Goal: Task Accomplishment & Management: Manage account settings

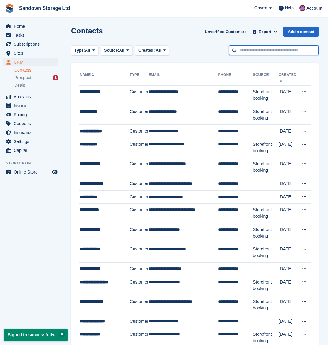
click at [246, 49] on input "text" at bounding box center [274, 50] width 90 height 10
type input "*****"
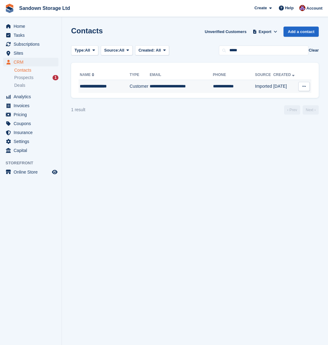
click at [158, 92] on td "**********" at bounding box center [181, 86] width 63 height 13
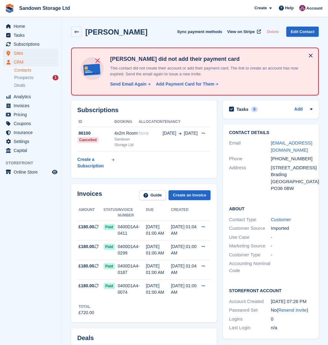
click at [22, 52] on span "Sites" at bounding box center [32, 53] width 37 height 9
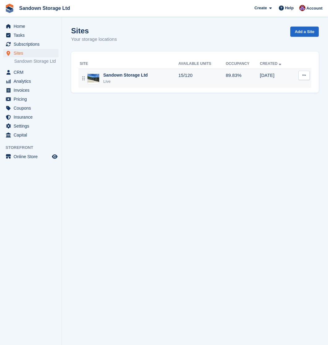
click at [126, 76] on div "Sandown Storage Ltd" at bounding box center [125, 75] width 45 height 6
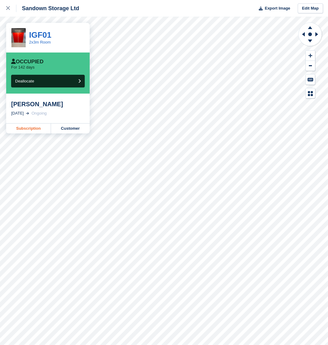
click at [31, 128] on link "Subscription" at bounding box center [28, 129] width 45 height 10
click at [6, 7] on icon at bounding box center [8, 8] width 4 height 4
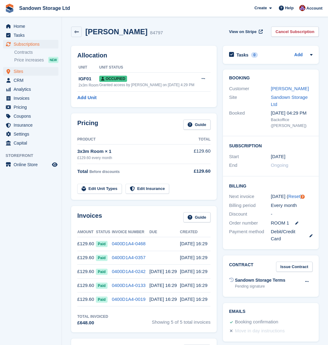
click at [24, 73] on span "Sites" at bounding box center [32, 71] width 37 height 9
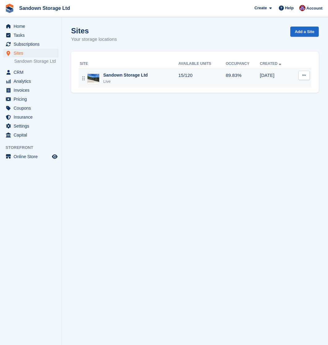
click at [135, 74] on div "Sandown Storage Ltd" at bounding box center [125, 75] width 45 height 6
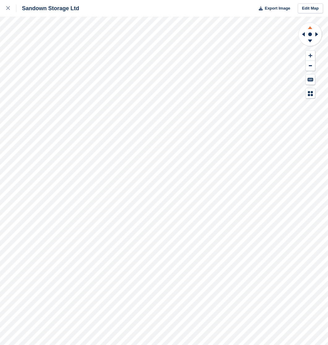
click at [311, 27] on icon at bounding box center [310, 27] width 16 height 8
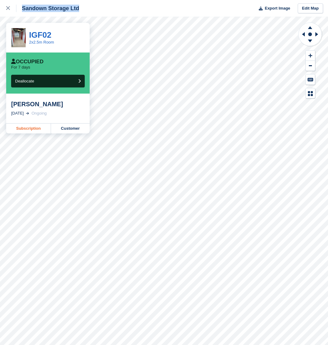
click at [41, 126] on link "Subscription" at bounding box center [28, 129] width 45 height 10
click at [23, 129] on link "Subscription" at bounding box center [28, 129] width 45 height 10
click at [22, 126] on link "Subscription" at bounding box center [28, 129] width 45 height 10
click at [31, 128] on link "Subscription" at bounding box center [28, 129] width 45 height 10
click at [26, 131] on link "Subscription" at bounding box center [28, 129] width 45 height 10
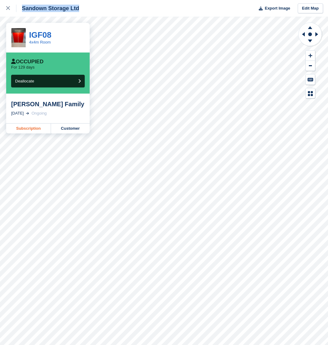
click at [32, 127] on link "Subscription" at bounding box center [28, 129] width 45 height 10
click at [29, 128] on link "Subscription" at bounding box center [28, 129] width 45 height 10
click at [18, 128] on link "Subscription" at bounding box center [28, 129] width 45 height 10
click at [311, 27] on icon at bounding box center [310, 27] width 16 height 8
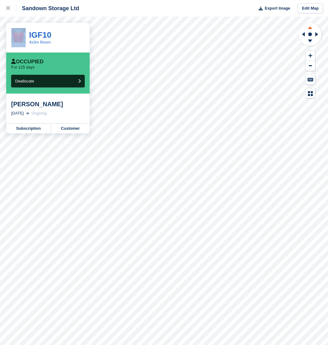
click at [311, 27] on icon at bounding box center [310, 27] width 16 height 8
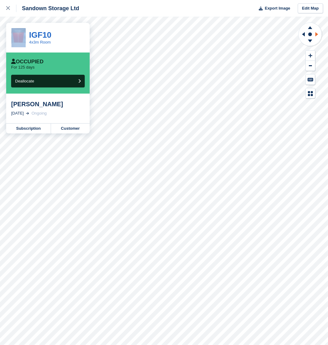
click at [317, 33] on icon at bounding box center [318, 34] width 8 height 16
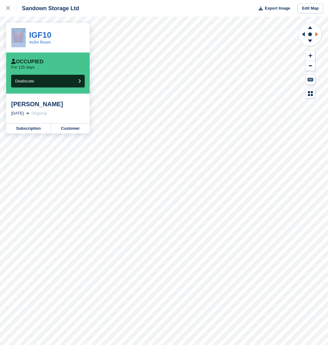
click at [317, 33] on icon at bounding box center [318, 34] width 8 height 16
click at [311, 28] on icon at bounding box center [310, 27] width 4 height 3
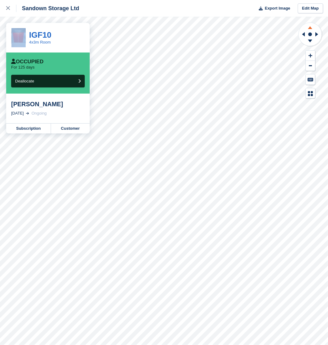
click at [311, 28] on icon at bounding box center [310, 27] width 4 height 3
click at [30, 128] on link "Subscription" at bounding box center [28, 129] width 45 height 10
click at [26, 128] on link "Subscription" at bounding box center [28, 129] width 45 height 10
click at [27, 130] on link "Subscription" at bounding box center [28, 129] width 45 height 10
click at [36, 130] on link "Subscription" at bounding box center [28, 129] width 45 height 10
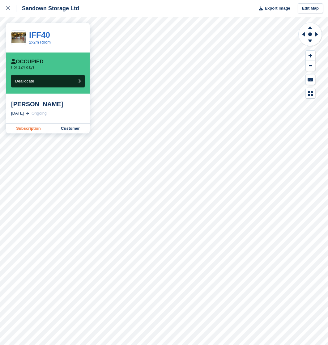
click at [24, 133] on link "Subscription" at bounding box center [28, 129] width 45 height 10
click at [24, 126] on link "Subscription" at bounding box center [28, 129] width 45 height 10
click at [30, 128] on link "Subscription" at bounding box center [28, 129] width 45 height 10
click at [19, 128] on link "Subscription" at bounding box center [28, 129] width 45 height 10
click at [27, 129] on link "Subscription" at bounding box center [28, 129] width 45 height 10
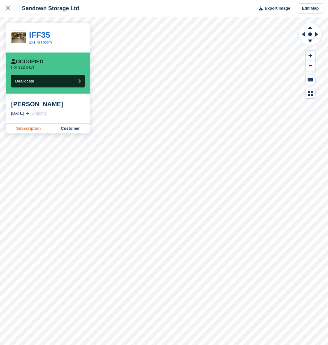
click at [31, 128] on link "Subscription" at bounding box center [28, 129] width 45 height 10
click at [29, 129] on link "Subscription" at bounding box center [28, 129] width 45 height 10
click at [34, 126] on link "Subscription" at bounding box center [28, 129] width 45 height 10
click at [24, 127] on link "Subscription" at bounding box center [28, 129] width 45 height 10
click at [25, 128] on link "Subscription" at bounding box center [28, 129] width 45 height 10
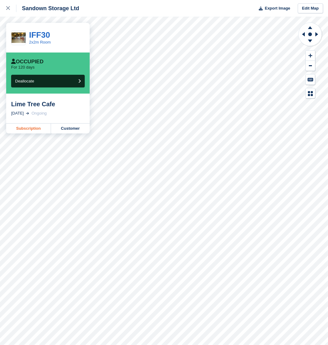
click at [22, 126] on link "Subscription" at bounding box center [28, 129] width 45 height 10
click at [26, 127] on link "Subscription" at bounding box center [28, 129] width 45 height 10
click at [23, 128] on link "Subscription" at bounding box center [28, 129] width 45 height 10
click at [23, 127] on link "Subscription" at bounding box center [28, 129] width 45 height 10
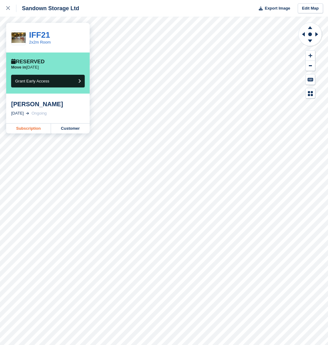
click at [33, 131] on link "Subscription" at bounding box center [28, 129] width 45 height 10
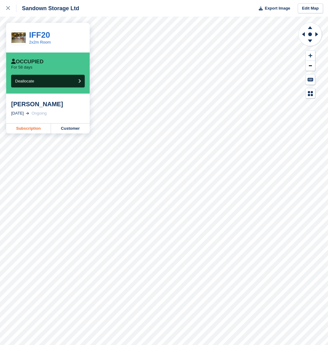
click at [27, 125] on link "Subscription" at bounding box center [28, 129] width 45 height 10
click at [11, 9] on div at bounding box center [11, 8] width 10 height 7
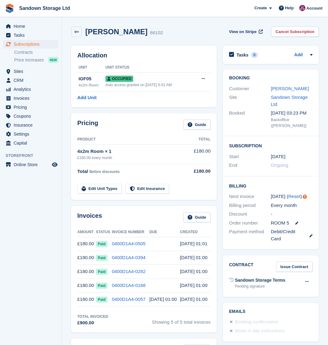
scroll to position [2, 0]
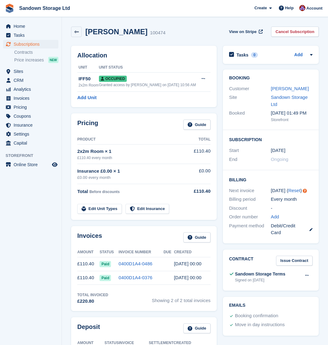
scroll to position [5, 0]
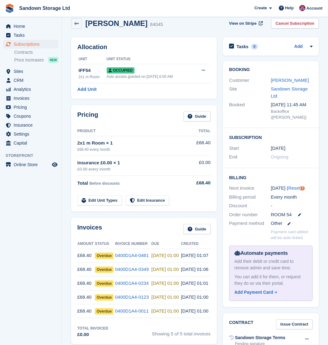
scroll to position [8, 0]
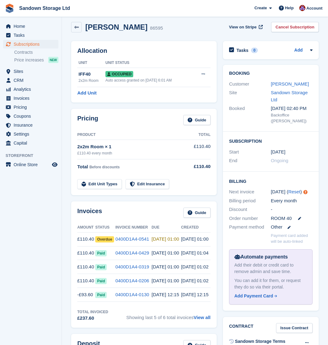
scroll to position [6, 0]
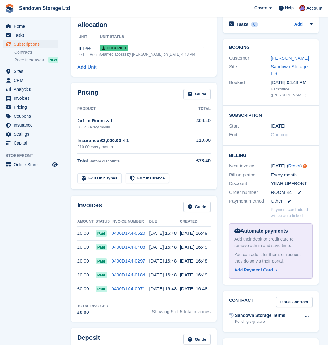
scroll to position [33, 0]
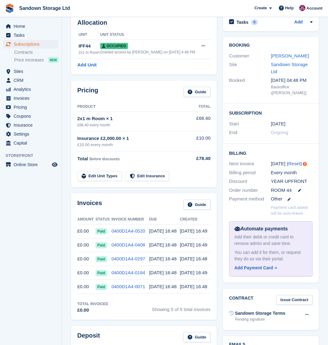
drag, startPoint x: 75, startPoint y: 238, endPoint x: 92, endPoint y: 239, distance: 16.1
click at [92, 239] on div "Invoices Guide Amount Status Invoice Number Due Created £0.00 Paid 0400D1A4-052…" at bounding box center [144, 257] width 146 height 126
click at [92, 238] on td "£0.00" at bounding box center [86, 232] width 18 height 14
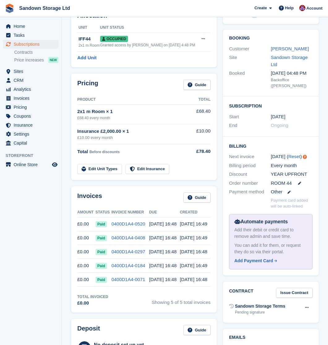
scroll to position [41, 0]
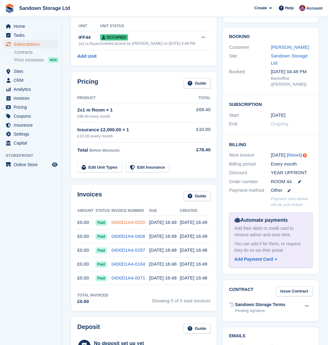
click at [119, 225] on link "0400D1A4-0520" at bounding box center [128, 222] width 34 height 5
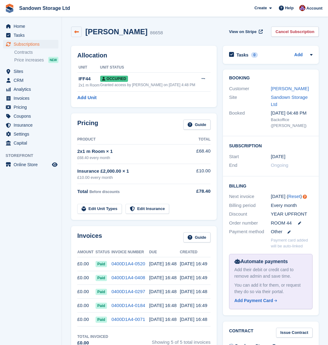
click at [77, 28] on link at bounding box center [76, 32] width 11 height 11
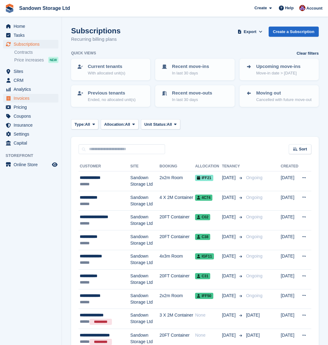
click at [36, 98] on span "Invoices" at bounding box center [32, 98] width 37 height 9
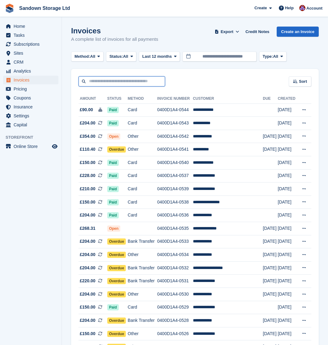
click at [131, 85] on input "text" at bounding box center [122, 81] width 87 height 10
type input "****"
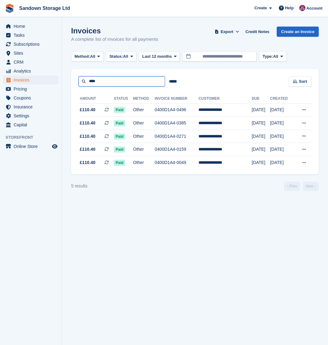
drag, startPoint x: 92, startPoint y: 81, endPoint x: 75, endPoint y: 78, distance: 16.3
click at [76, 79] on div "**** ***** Sort Sort by Date created Created (oldest first) Created (newest fir…" at bounding box center [195, 78] width 248 height 18
type input "*******"
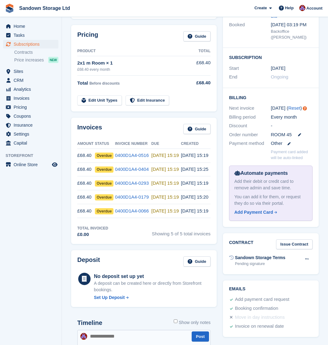
scroll to position [88, 0]
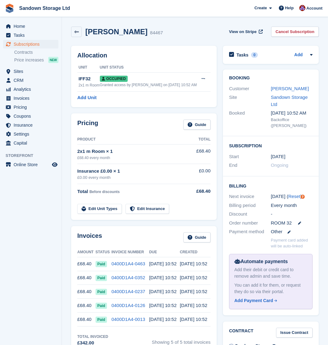
scroll to position [8, 0]
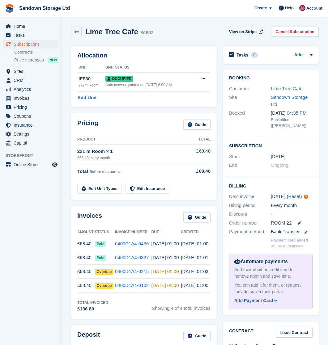
scroll to position [5, 0]
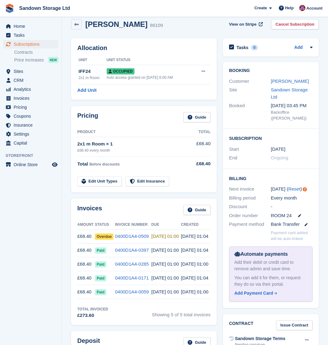
scroll to position [9, 0]
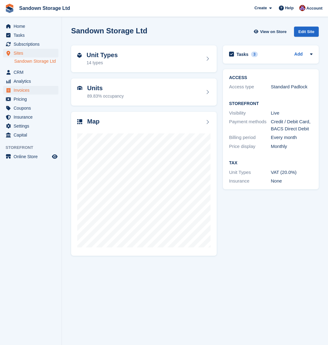
click at [40, 89] on span "Invoices" at bounding box center [32, 90] width 37 height 9
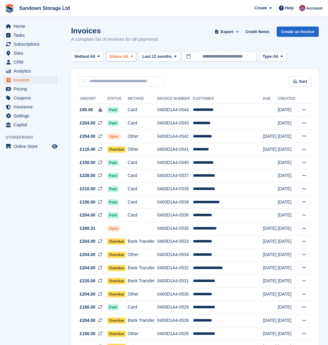
click at [123, 55] on span "Status:" at bounding box center [116, 57] width 14 height 6
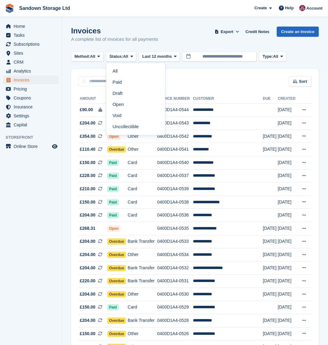
click at [126, 106] on link "Open" at bounding box center [136, 104] width 54 height 11
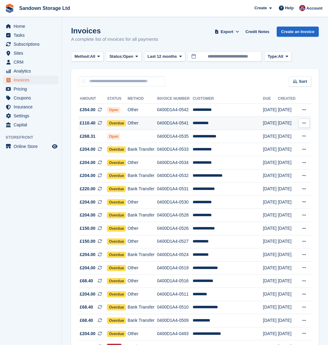
click at [229, 124] on td "**********" at bounding box center [228, 123] width 70 height 13
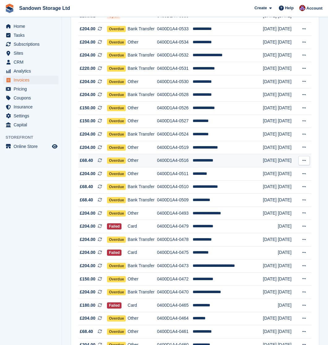
scroll to position [123, 0]
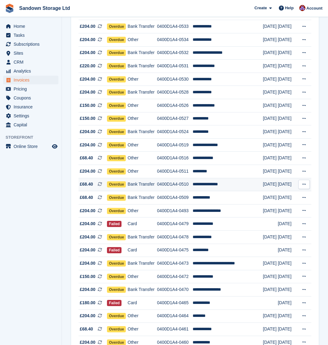
click at [241, 191] on td "**********" at bounding box center [228, 184] width 70 height 13
click at [227, 204] on td "**********" at bounding box center [228, 197] width 70 height 13
click at [22, 55] on span "Sites" at bounding box center [32, 53] width 37 height 9
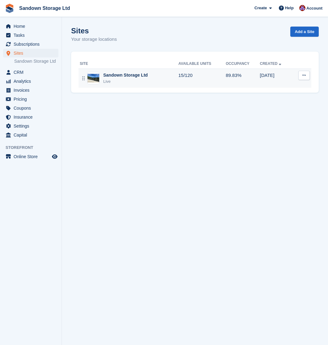
click at [110, 75] on div "Sandown Storage Ltd" at bounding box center [125, 75] width 45 height 6
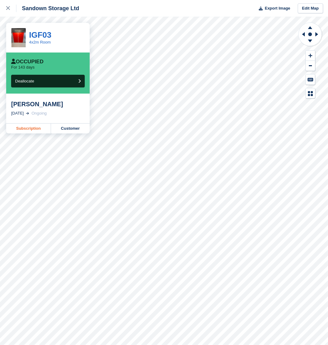
click at [20, 128] on link "Subscription" at bounding box center [28, 129] width 45 height 10
click at [42, 126] on link "Subscription" at bounding box center [28, 129] width 45 height 10
click at [36, 126] on link "Subscription" at bounding box center [28, 129] width 45 height 10
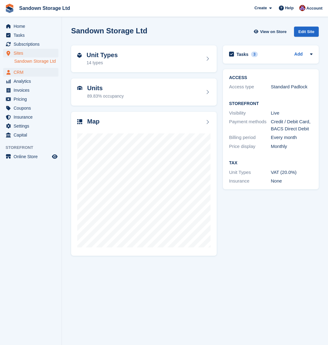
click at [28, 68] on span "CRM" at bounding box center [32, 72] width 37 height 9
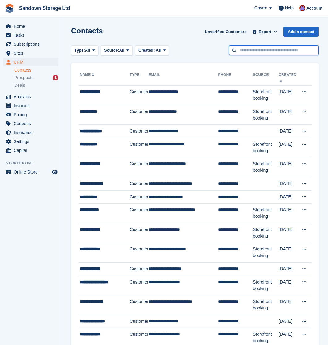
click at [255, 47] on input "text" at bounding box center [274, 50] width 90 height 10
type input "*******"
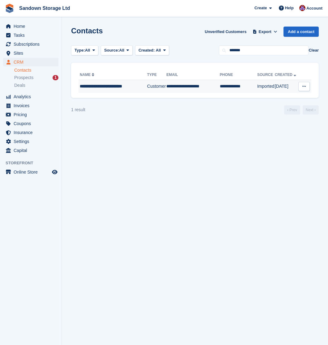
click at [105, 90] on td "**********" at bounding box center [113, 86] width 69 height 13
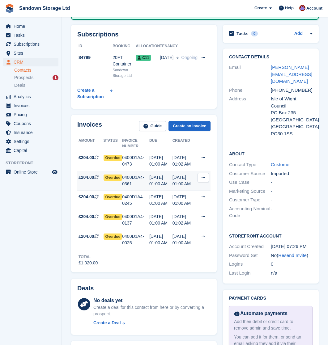
scroll to position [96, 0]
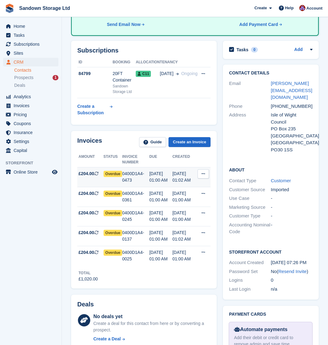
click at [194, 184] on div "07 Sep, 01:02 AM" at bounding box center [185, 177] width 25 height 13
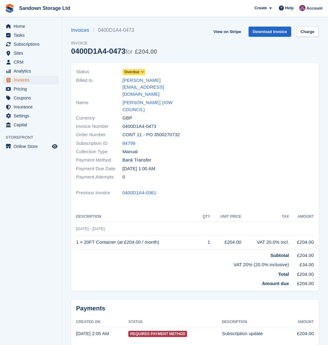
click at [137, 71] on span "Overdue" at bounding box center [131, 72] width 15 height 6
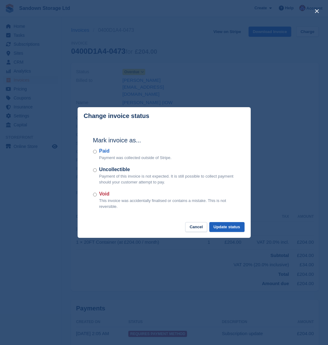
click at [232, 228] on button "Update status" at bounding box center [226, 227] width 35 height 10
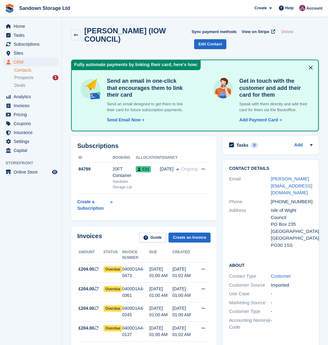
scroll to position [96, 0]
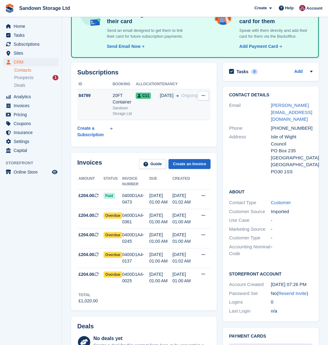
scroll to position [99, 0]
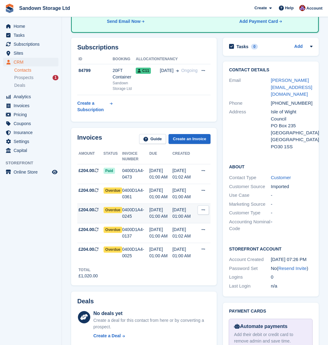
click at [144, 220] on div "0400D1A4-0245" at bounding box center [135, 213] width 27 height 13
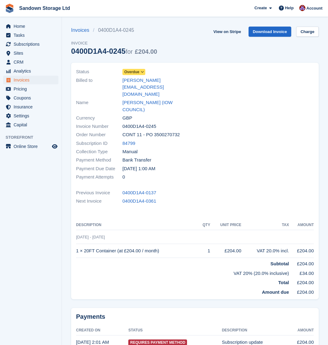
click at [132, 70] on span "Overdue" at bounding box center [131, 72] width 15 height 6
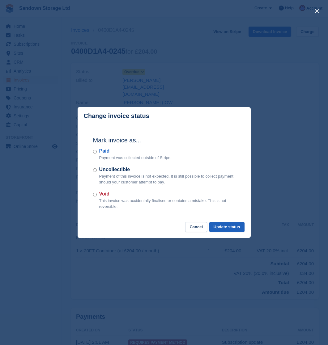
click at [229, 225] on button "Update status" at bounding box center [226, 227] width 35 height 10
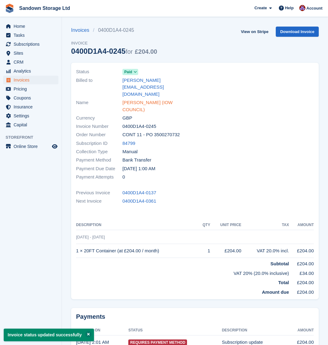
click at [172, 99] on link "Kelly Durrant (IOW COUNCIL)" at bounding box center [156, 106] width 69 height 14
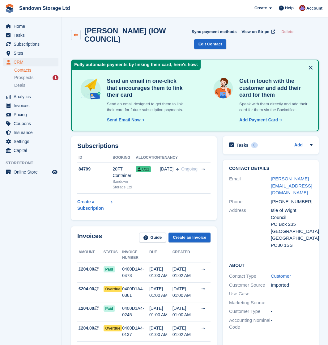
click at [78, 37] on icon at bounding box center [76, 35] width 5 height 5
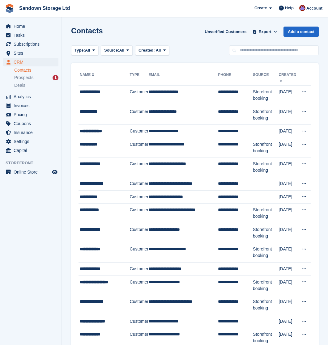
click at [199, 54] on div "Type: All All Lead Customer Source: All All Storefront Backoffice Pre-Opening i…" at bounding box center [195, 50] width 248 height 10
click at [193, 50] on div "Type: All All Lead Customer Source: All All Storefront Backoffice Pre-Opening i…" at bounding box center [195, 50] width 248 height 10
click at [251, 49] on input "text" at bounding box center [274, 50] width 90 height 10
type input "*****"
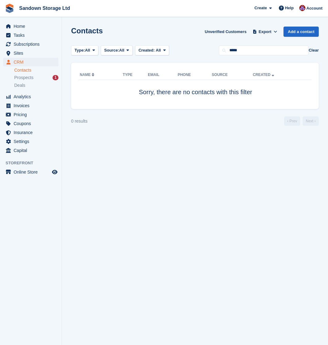
click at [32, 71] on link "Contacts" at bounding box center [36, 70] width 44 height 6
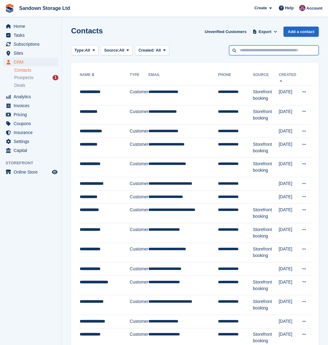
click at [277, 51] on input "text" at bounding box center [274, 50] width 90 height 10
type input "**"
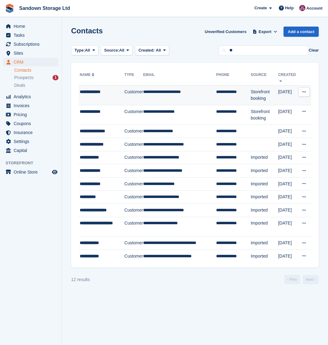
click at [206, 95] on td "**********" at bounding box center [179, 96] width 73 height 20
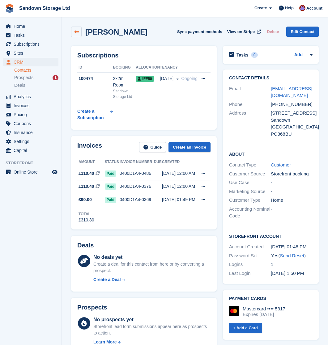
click at [77, 34] on link at bounding box center [76, 32] width 11 height 11
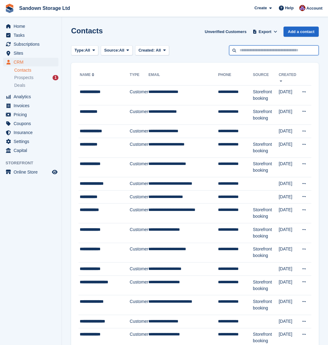
click at [267, 51] on input "text" at bounding box center [274, 50] width 90 height 10
type input "*****"
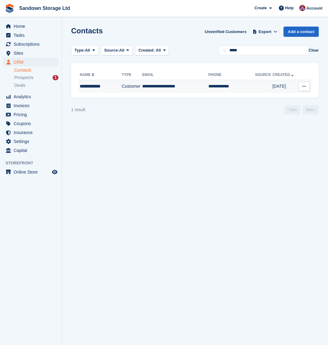
click at [180, 90] on td "**********" at bounding box center [175, 86] width 66 height 13
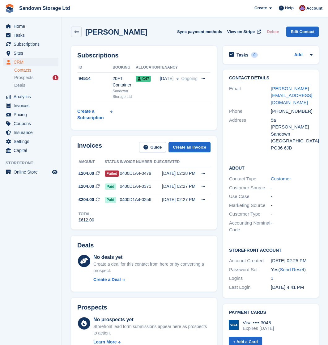
drag, startPoint x: 88, startPoint y: 30, endPoint x: 82, endPoint y: 31, distance: 6.3
click at [88, 30] on h2 "[PERSON_NAME]" at bounding box center [116, 32] width 62 height 8
click at [78, 31] on icon at bounding box center [76, 32] width 5 height 5
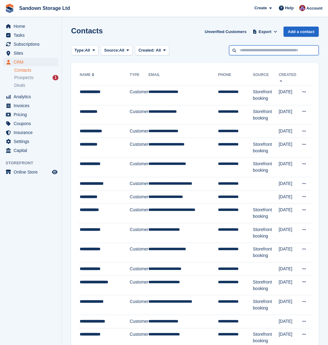
click at [268, 52] on input "text" at bounding box center [274, 50] width 90 height 10
type input "****"
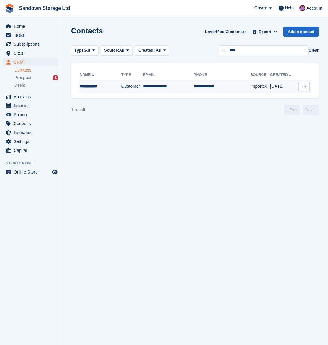
click at [182, 84] on td "**********" at bounding box center [168, 86] width 51 height 13
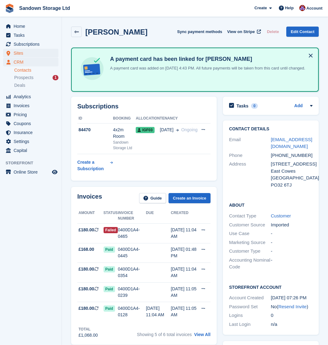
click at [20, 56] on span "Sites" at bounding box center [32, 53] width 37 height 9
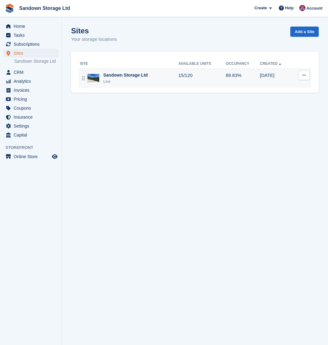
click at [111, 81] on div "Live" at bounding box center [125, 82] width 45 height 6
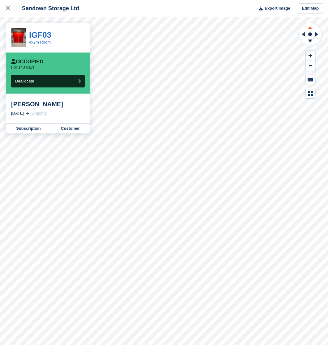
click at [308, 29] on icon at bounding box center [310, 27] width 4 height 3
click at [11, 6] on div at bounding box center [11, 8] width 10 height 7
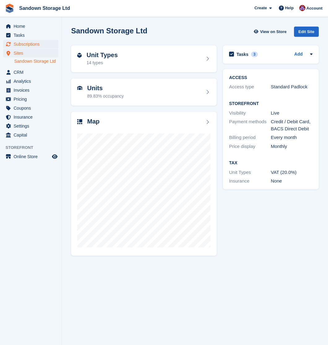
click at [33, 44] on span "Subscriptions" at bounding box center [32, 44] width 37 height 9
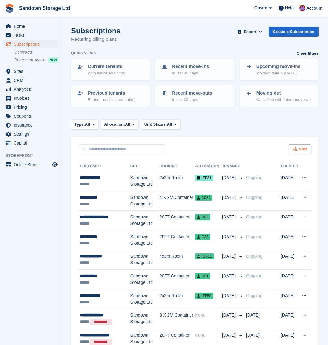
click at [295, 151] on icon at bounding box center [295, 149] width 5 height 4
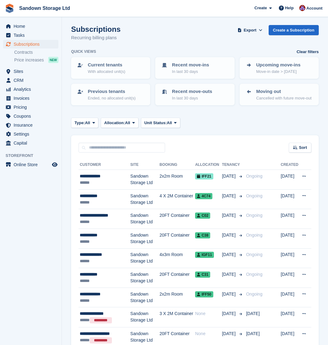
scroll to position [2, 0]
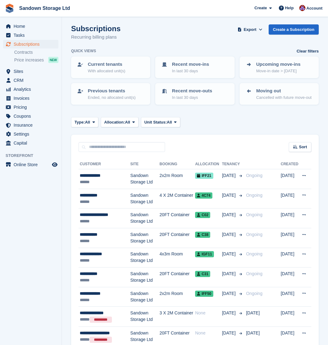
click at [239, 123] on div "Type: All All Upcoming Previous Active Ending Allocation: All All Allocated Una…" at bounding box center [195, 122] width 248 height 10
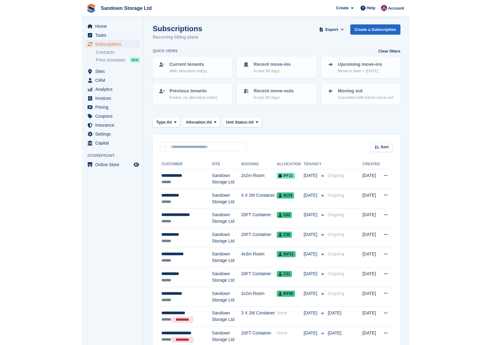
scroll to position [0, 0]
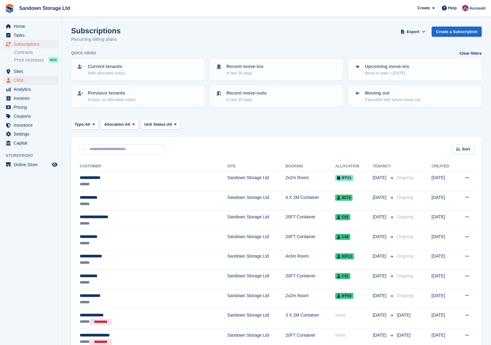
click at [31, 81] on span "CRM" at bounding box center [32, 80] width 37 height 9
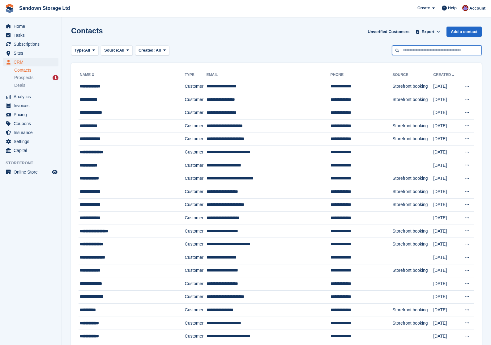
click at [328, 54] on input "text" at bounding box center [437, 50] width 90 height 10
type input "*******"
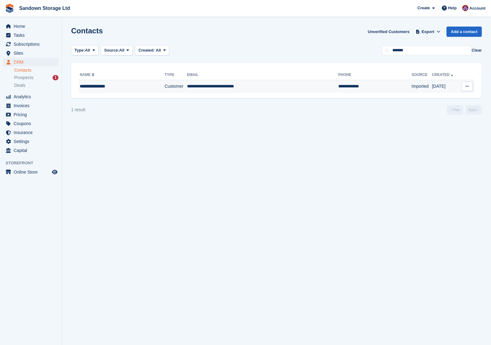
click at [308, 87] on td "**********" at bounding box center [262, 86] width 151 height 13
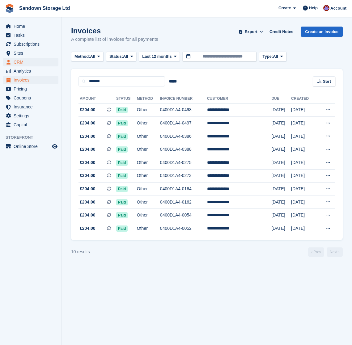
click at [23, 58] on ul "Sites Sites" at bounding box center [31, 53] width 62 height 9
click at [17, 63] on span "CRM" at bounding box center [32, 62] width 37 height 9
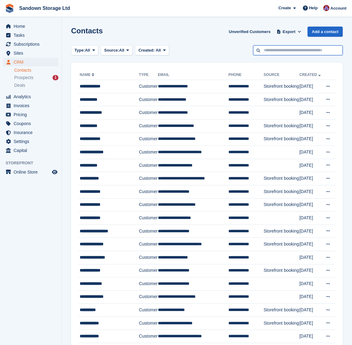
click at [284, 48] on input "text" at bounding box center [298, 50] width 90 height 10
type input "****"
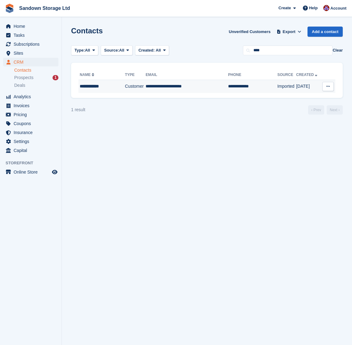
click at [207, 83] on td "**********" at bounding box center [187, 86] width 83 height 13
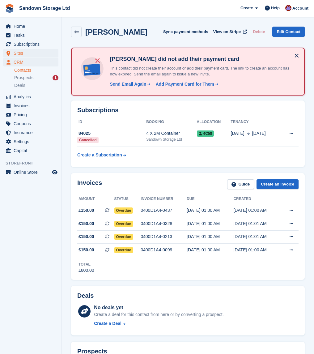
click at [19, 52] on span "Sites" at bounding box center [32, 53] width 37 height 9
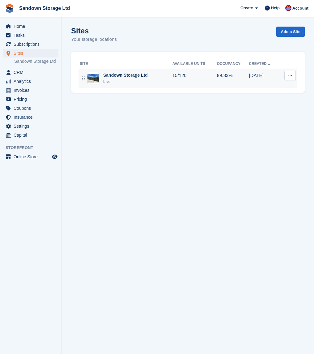
click at [135, 81] on div "Live" at bounding box center [125, 82] width 45 height 6
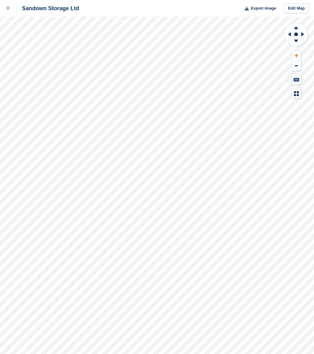
click at [295, 57] on icon at bounding box center [297, 56] width 4 height 4
click at [297, 30] on icon at bounding box center [296, 27] width 16 height 8
click at [289, 33] on icon at bounding box center [289, 34] width 3 height 4
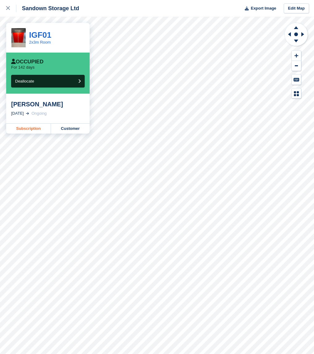
click at [30, 130] on link "Subscription" at bounding box center [28, 129] width 45 height 10
click at [31, 128] on link "Subscription" at bounding box center [28, 129] width 45 height 10
click at [30, 126] on link "Subscription" at bounding box center [28, 129] width 45 height 10
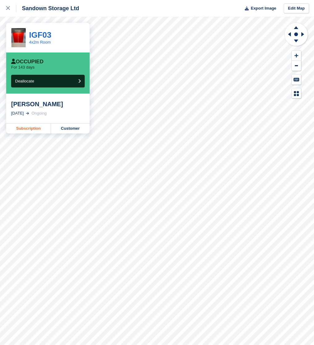
click at [23, 128] on link "Subscription" at bounding box center [28, 129] width 45 height 10
click at [41, 131] on link "Subscription" at bounding box center [28, 129] width 45 height 10
click at [26, 127] on link "Subscription" at bounding box center [28, 129] width 45 height 10
click at [27, 127] on link "Subscription" at bounding box center [28, 129] width 45 height 10
click at [32, 128] on link "Subscription" at bounding box center [28, 129] width 45 height 10
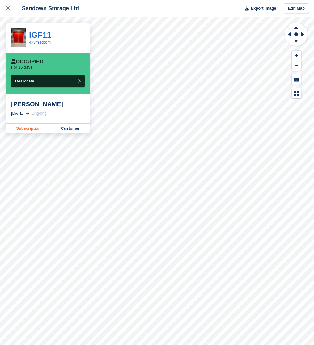
click at [27, 126] on link "Subscription" at bounding box center [28, 129] width 45 height 10
click at [297, 26] on icon at bounding box center [296, 27] width 16 height 8
drag, startPoint x: 297, startPoint y: 26, endPoint x: 302, endPoint y: 29, distance: 6.8
click at [297, 26] on icon at bounding box center [296, 27] width 16 height 8
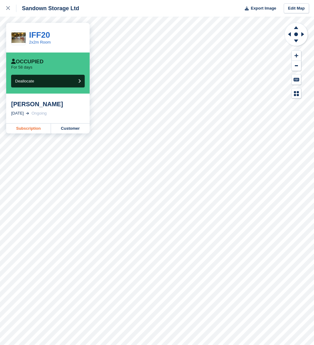
click at [40, 127] on link "Subscription" at bounding box center [28, 129] width 45 height 10
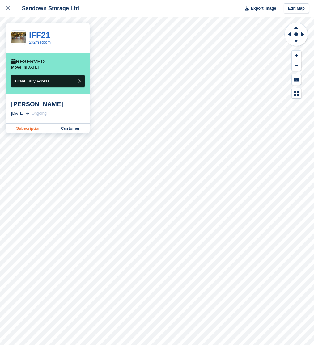
click at [25, 126] on link "Subscription" at bounding box center [28, 129] width 45 height 10
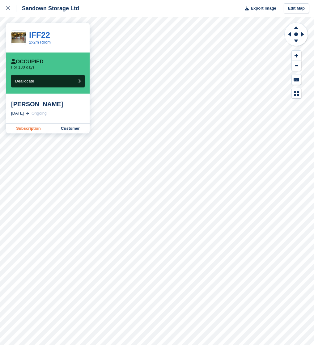
click at [28, 126] on link "Subscription" at bounding box center [28, 129] width 45 height 10
click at [19, 130] on link "Subscription" at bounding box center [28, 129] width 45 height 10
click at [25, 126] on link "Subscription" at bounding box center [28, 129] width 45 height 10
click at [25, 129] on link "Subscription" at bounding box center [28, 129] width 45 height 10
click at [19, 127] on link "Subscription" at bounding box center [28, 129] width 45 height 10
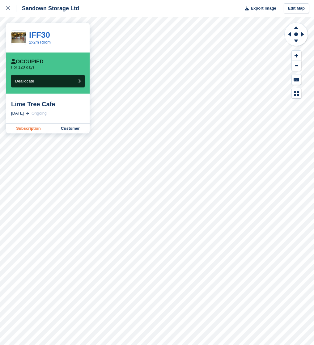
click at [37, 125] on link "Subscription" at bounding box center [28, 129] width 45 height 10
click at [27, 126] on link "Subscription" at bounding box center [28, 129] width 45 height 10
click at [38, 129] on link "Subscription" at bounding box center [28, 129] width 45 height 10
click at [36, 127] on link "Subscription" at bounding box center [28, 129] width 45 height 10
click at [26, 129] on link "Subscription" at bounding box center [28, 129] width 45 height 10
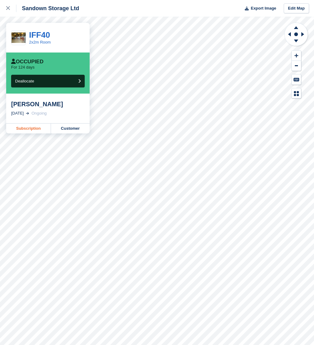
click at [18, 128] on link "Subscription" at bounding box center [28, 129] width 45 height 10
click at [26, 129] on link "Subscription" at bounding box center [28, 129] width 45 height 10
click at [29, 129] on link "Subscription" at bounding box center [28, 129] width 45 height 10
click at [28, 127] on link "Subscription" at bounding box center [28, 129] width 45 height 10
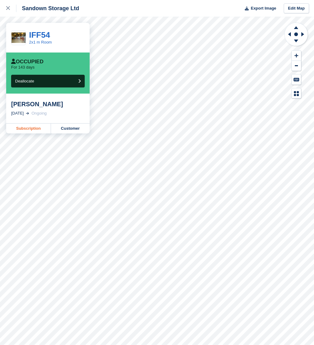
click at [34, 128] on link "Subscription" at bounding box center [28, 129] width 45 height 10
click at [22, 133] on link "Subscription" at bounding box center [28, 129] width 45 height 10
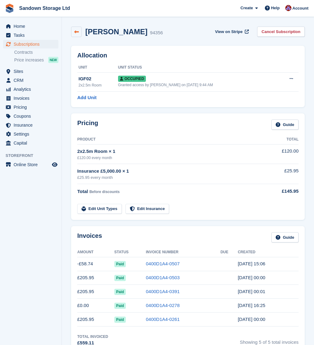
click at [76, 32] on icon at bounding box center [76, 32] width 5 height 5
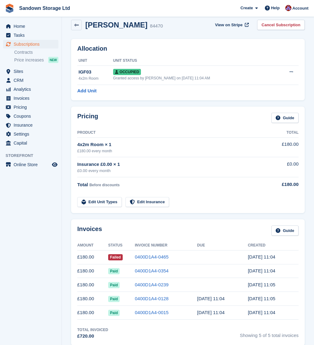
scroll to position [28, 0]
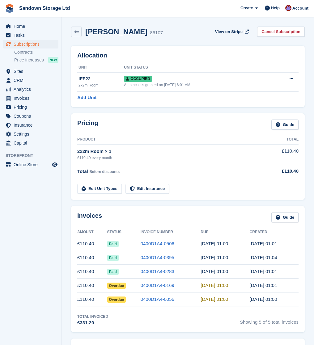
scroll to position [3, 0]
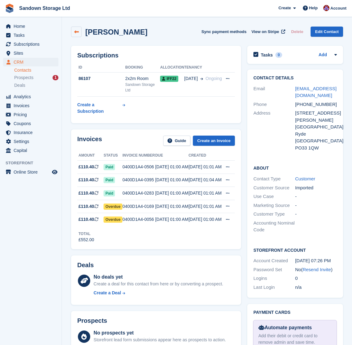
click at [75, 30] on icon at bounding box center [76, 32] width 5 height 5
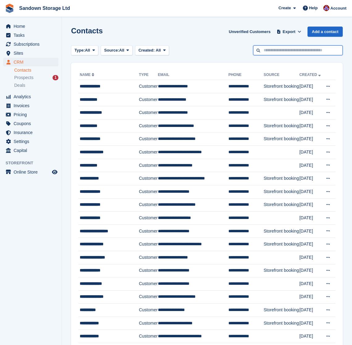
click at [318, 51] on input "text" at bounding box center [298, 50] width 90 height 10
type input "*****"
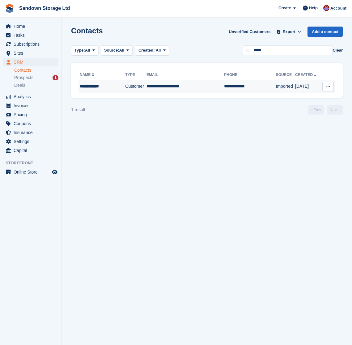
click at [207, 85] on td "**********" at bounding box center [186, 86] width 78 height 13
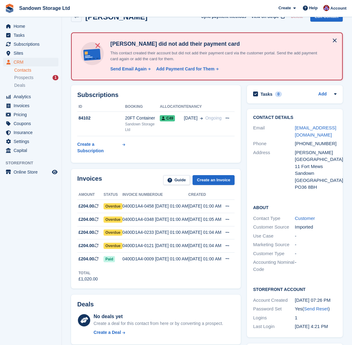
scroll to position [17, 0]
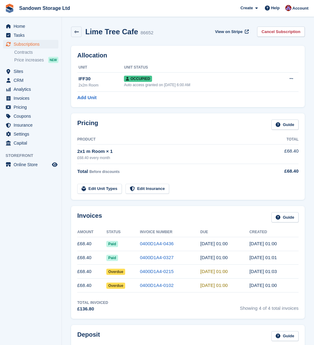
click at [209, 192] on td "Edit Unit Types Edit Insurance" at bounding box center [173, 188] width 192 height 13
drag, startPoint x: 174, startPoint y: 102, endPoint x: 169, endPoint y: 105, distance: 5.9
click at [174, 102] on div "Allocation Unit Unit Status IFF30 2x2m Room Occupied Auto access granted on 28t…" at bounding box center [188, 77] width 234 height 62
